Goal: Task Accomplishment & Management: Use online tool/utility

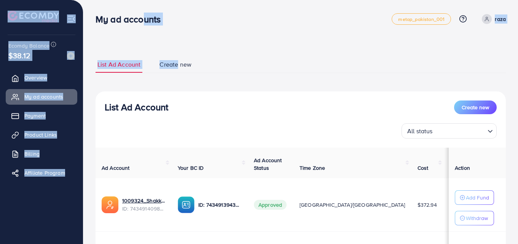
drag, startPoint x: 0, startPoint y: 0, endPoint x: 183, endPoint y: 51, distance: 190.0
click at [183, 51] on div "My ad accounts metap_pakistan_001 Help Center Contact Support Plans and Pricing…" at bounding box center [259, 170] width 518 height 340
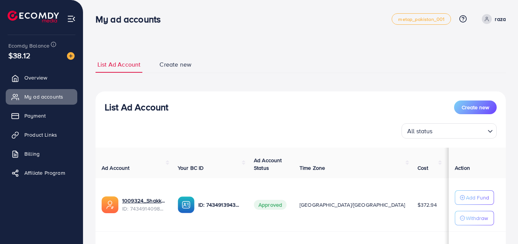
click at [230, 57] on ul "List Ad Account Create new" at bounding box center [300, 64] width 410 height 17
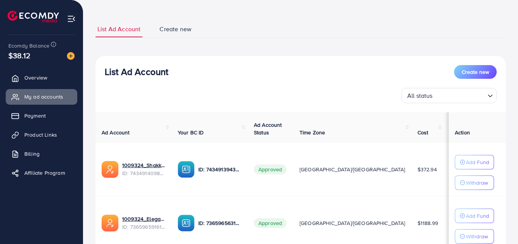
scroll to position [49, 0]
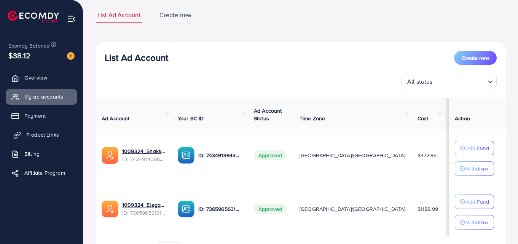
click at [26, 134] on link "Product Links" at bounding box center [42, 134] width 72 height 15
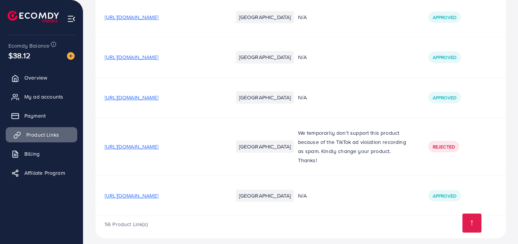
scroll to position [2320, 0]
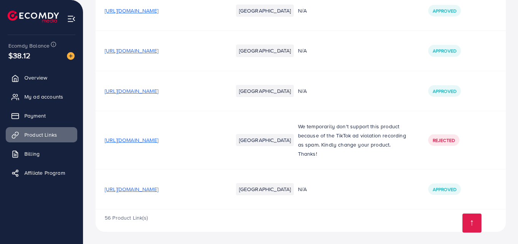
click at [158, 189] on span "[URL][DOMAIN_NAME]" at bounding box center [132, 189] width 54 height 8
click at [23, 93] on link "My ad accounts" at bounding box center [42, 96] width 72 height 15
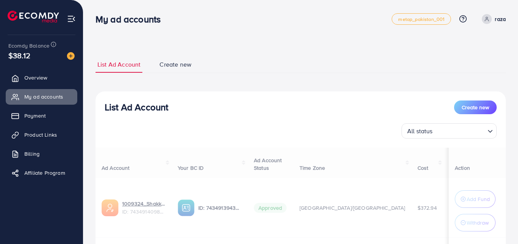
scroll to position [110, 0]
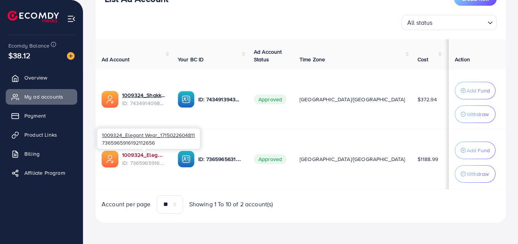
click at [139, 155] on link "1009324_Elegant Wear_1715022604811" at bounding box center [143, 155] width 43 height 8
